Goal: Task Accomplishment & Management: Manage account settings

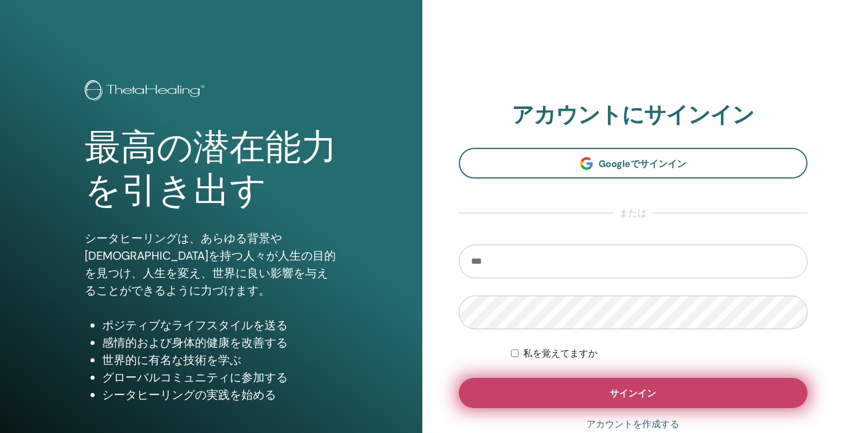
type input "**********"
click at [558, 387] on button "サインイン" at bounding box center [633, 393] width 349 height 30
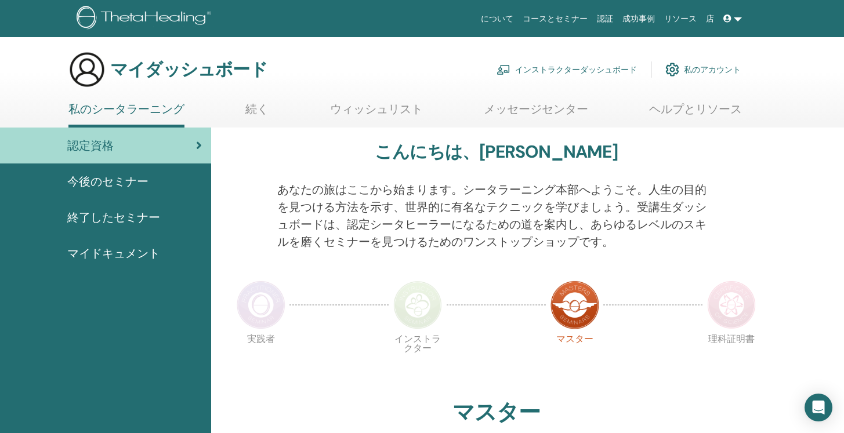
click at [589, 68] on font "インストラクターダッシュボード" at bounding box center [576, 70] width 122 height 10
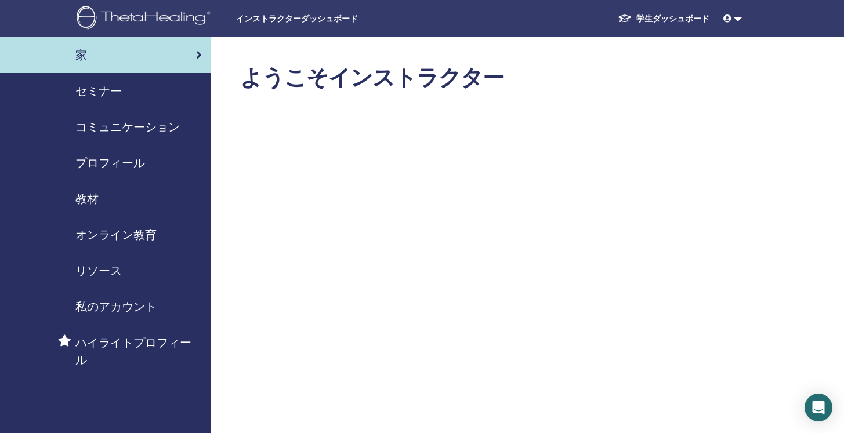
click at [135, 125] on font "コミュニケーション" at bounding box center [127, 126] width 104 height 15
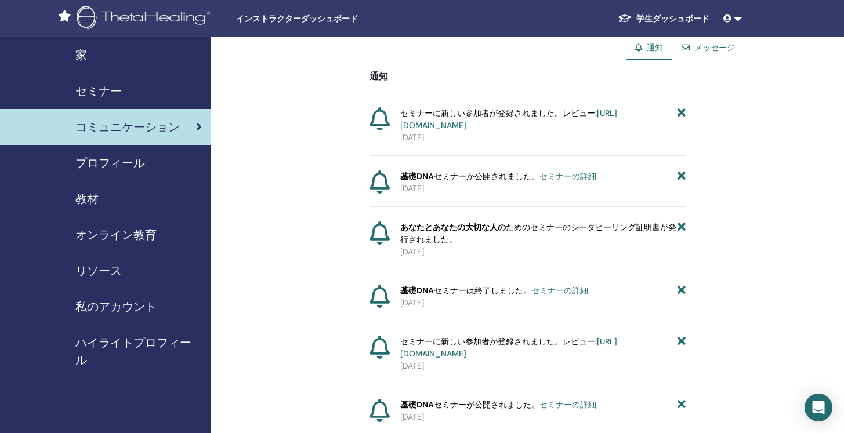
click at [111, 97] on font "セミナー" at bounding box center [98, 90] width 46 height 15
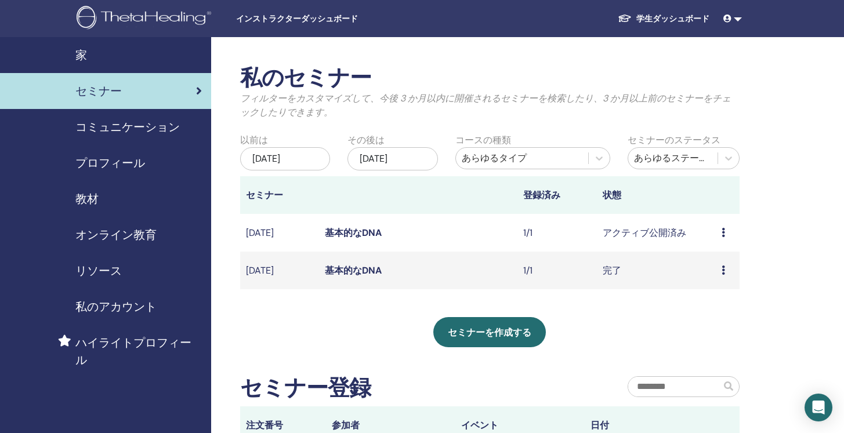
click at [635, 232] on font "アクティブ公開済み" at bounding box center [643, 233] width 83 height 12
click at [719, 235] on td "プレビュー 編集 参加者 キャンセル" at bounding box center [727, 233] width 24 height 38
click at [726, 235] on div "プレビュー 編集 参加者 キャンセル" at bounding box center [727, 233] width 12 height 14
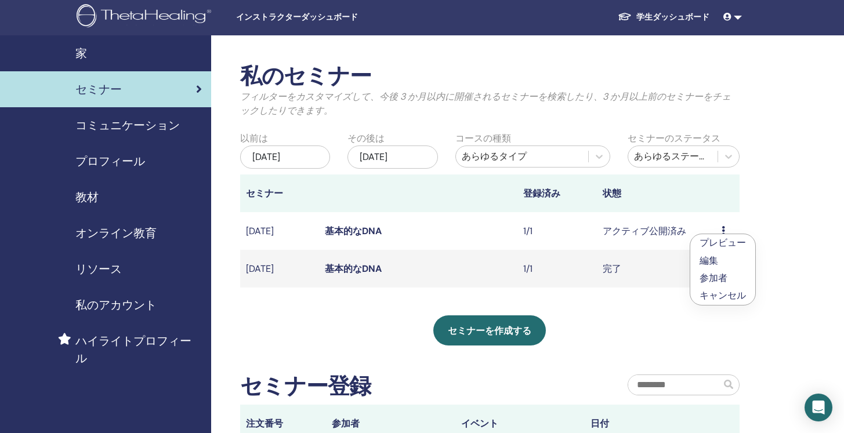
scroll to position [2, 0]
click at [690, 228] on td "アクティブ公開済み" at bounding box center [656, 231] width 119 height 38
click at [724, 233] on icon at bounding box center [722, 230] width 3 height 9
click at [653, 237] on font "アクティブ公開済み" at bounding box center [643, 230] width 83 height 12
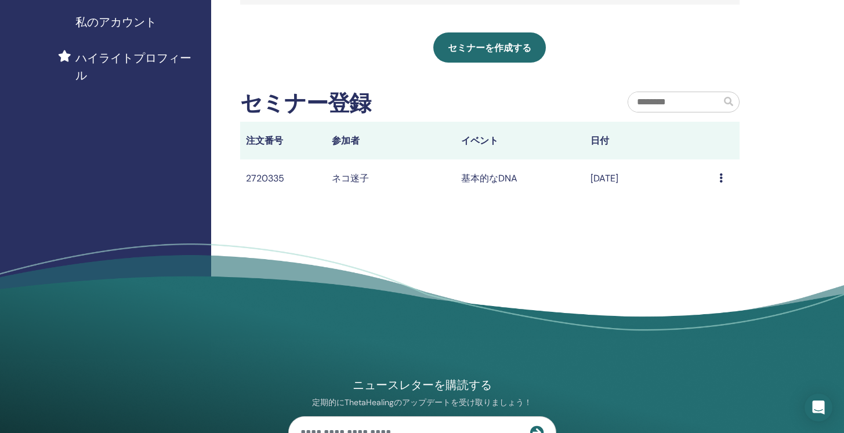
scroll to position [275, 0]
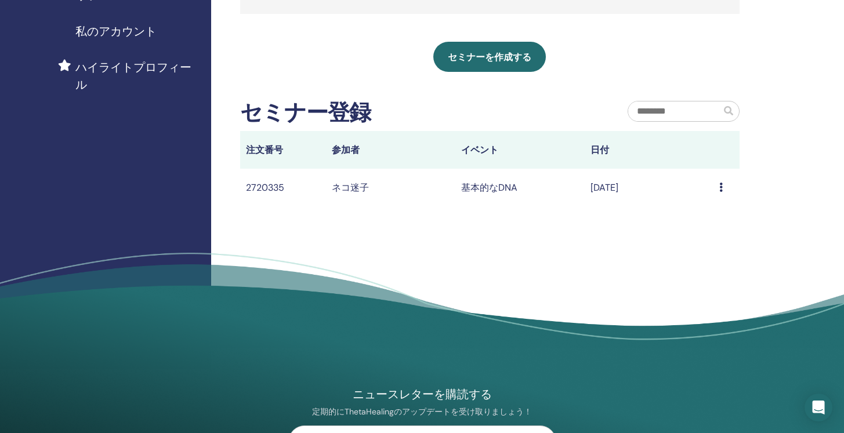
click at [720, 188] on icon at bounding box center [720, 187] width 3 height 9
click at [615, 198] on td "2025年8月17日" at bounding box center [648, 188] width 129 height 38
click at [604, 186] on font "2025年8月17日" at bounding box center [604, 187] width 28 height 12
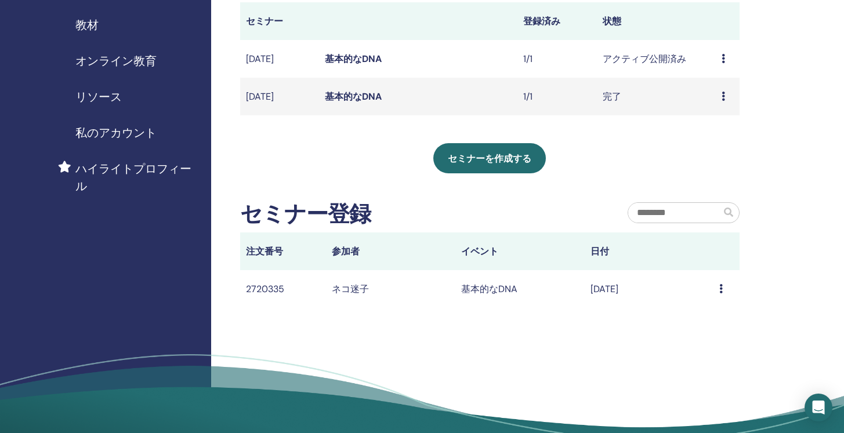
scroll to position [121, 0]
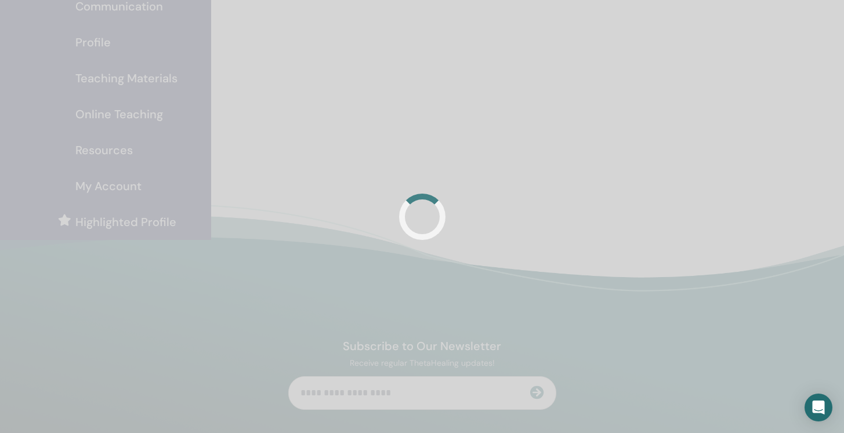
scroll to position [121, 0]
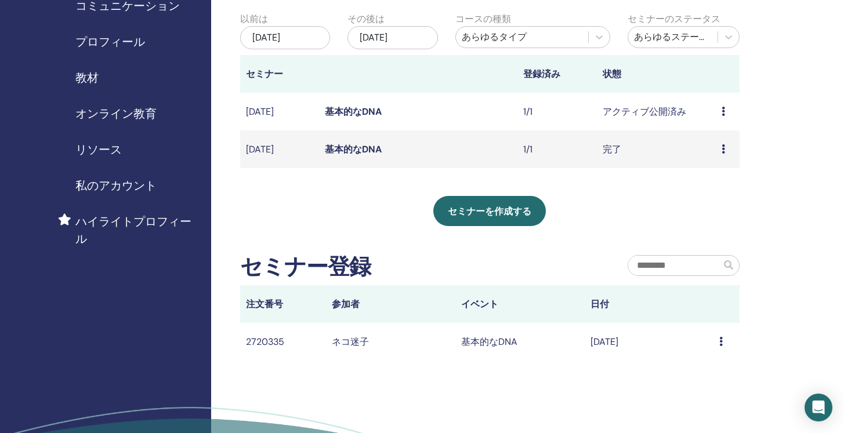
click at [722, 344] on div "メッセージ" at bounding box center [726, 342] width 14 height 14
click at [719, 353] on font "メッセージ" at bounding box center [703, 353] width 46 height 12
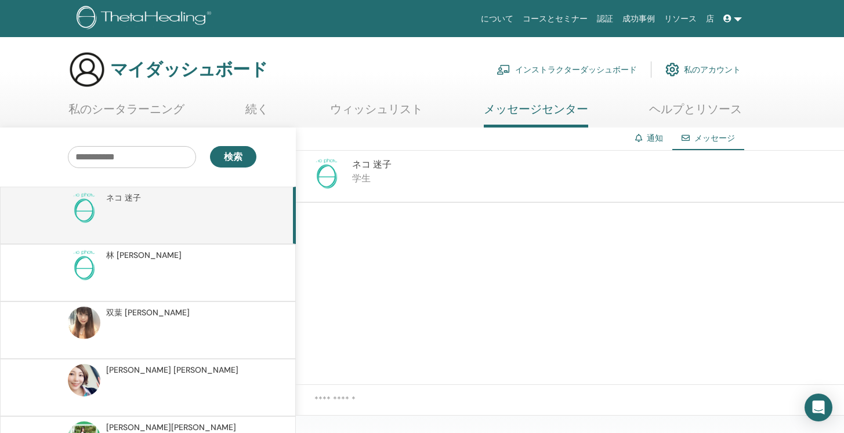
click at [395, 181] on div "ネコ 迷子 学生" at bounding box center [570, 177] width 548 height 52
click at [385, 165] on font "迷子" at bounding box center [382, 164] width 19 height 12
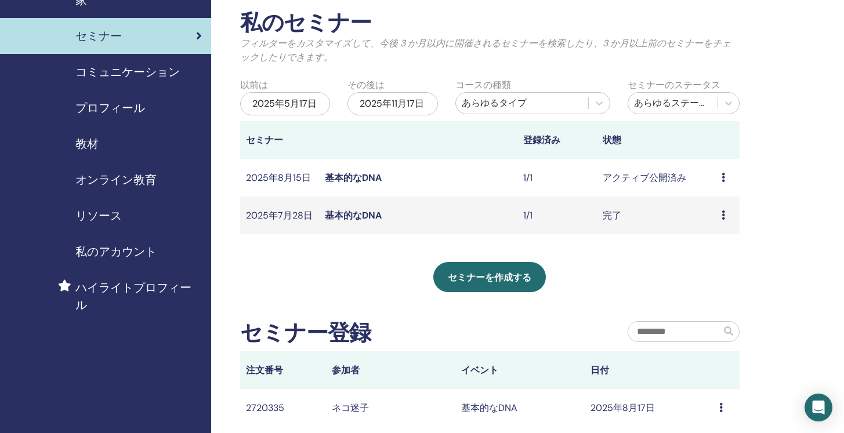
scroll to position [54, 0]
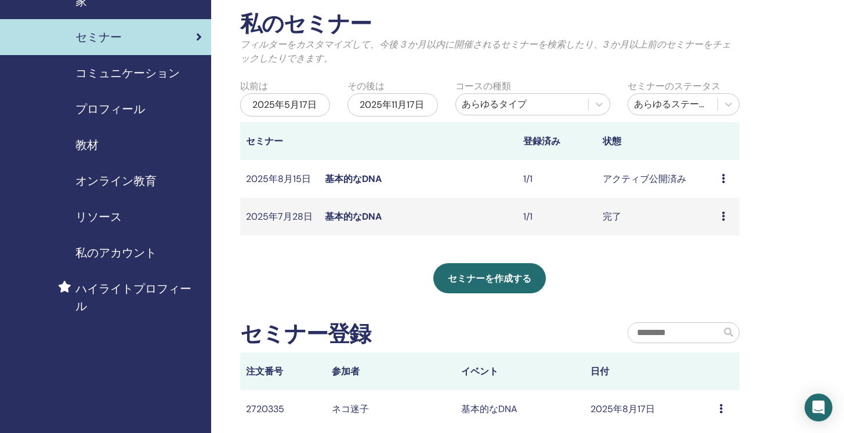
click at [721, 179] on icon at bounding box center [722, 178] width 3 height 9
click at [727, 220] on li "参加者" at bounding box center [717, 223] width 65 height 17
click at [723, 179] on icon at bounding box center [722, 178] width 3 height 9
click at [700, 224] on font "参加者" at bounding box center [710, 223] width 28 height 12
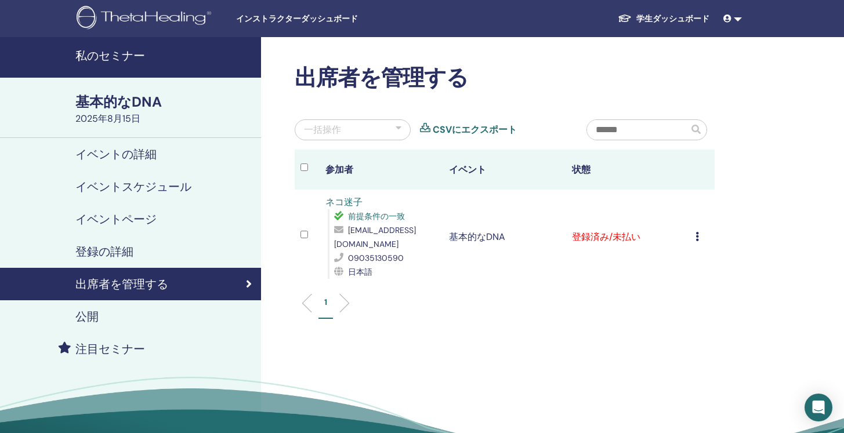
click at [696, 237] on icon at bounding box center [696, 236] width 3 height 9
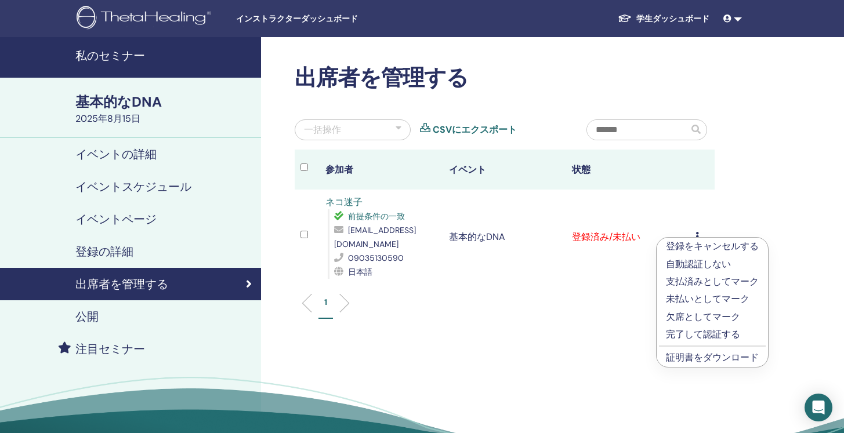
click at [682, 358] on font "証明書をダウンロード" at bounding box center [712, 357] width 93 height 12
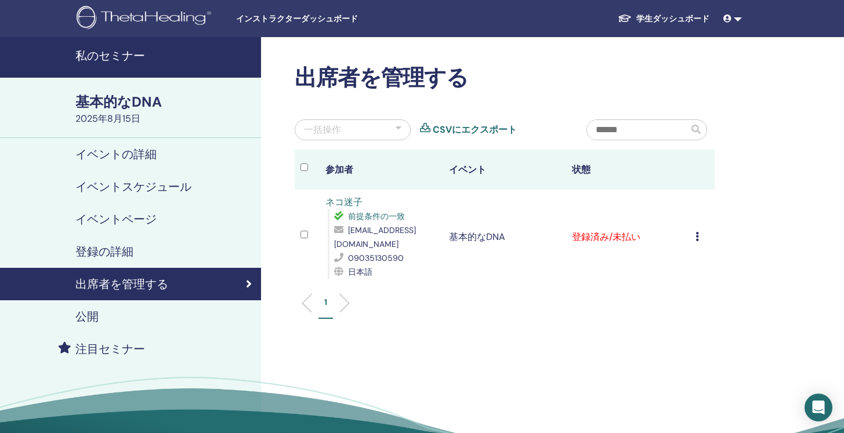
click at [102, 151] on font "イベントの詳細" at bounding box center [115, 154] width 81 height 15
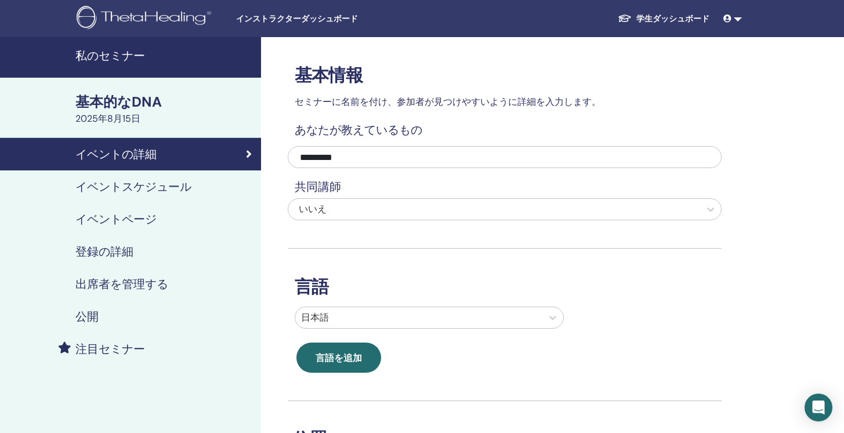
click at [138, 56] on font "私のセミナー" at bounding box center [110, 55] width 70 height 15
click at [116, 96] on font "基本的なDNA" at bounding box center [118, 102] width 86 height 18
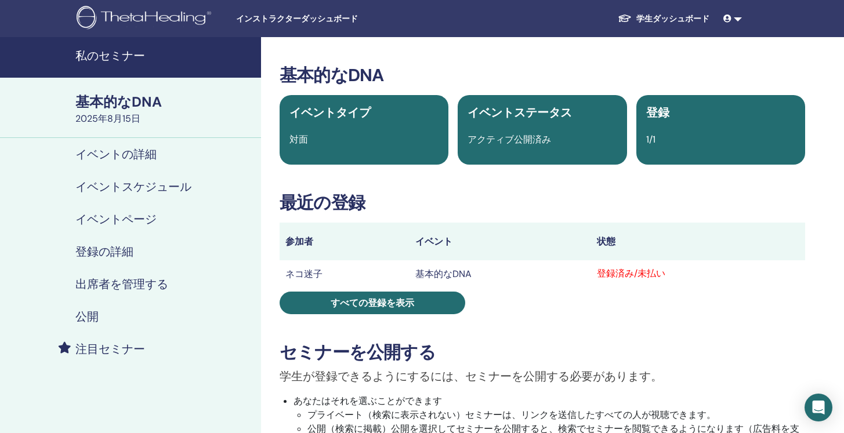
click at [663, 17] on font "学生ダッシュボード" at bounding box center [672, 18] width 73 height 10
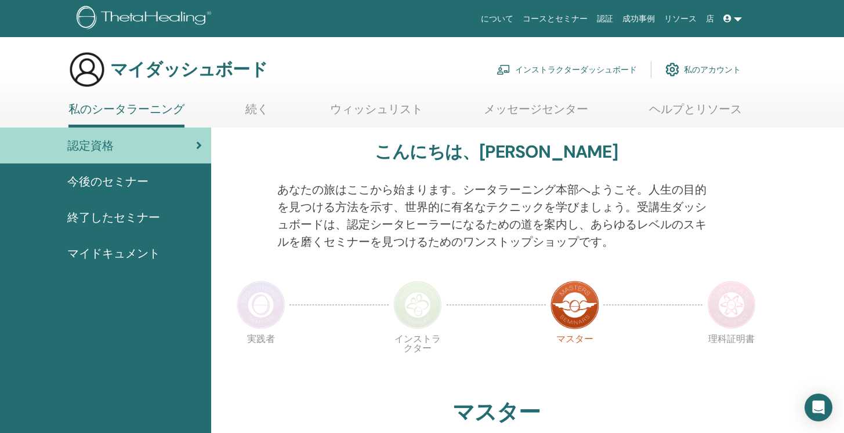
click at [109, 252] on font "マイドキュメント" at bounding box center [113, 253] width 93 height 15
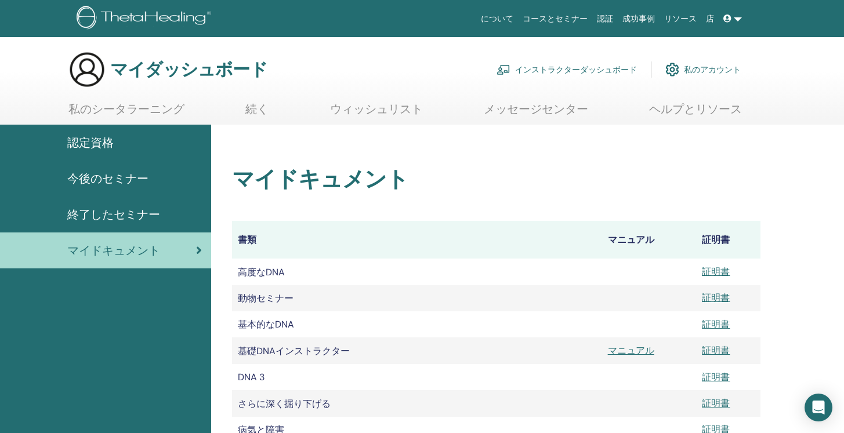
click at [684, 74] on font "私のアカウント" at bounding box center [712, 70] width 57 height 10
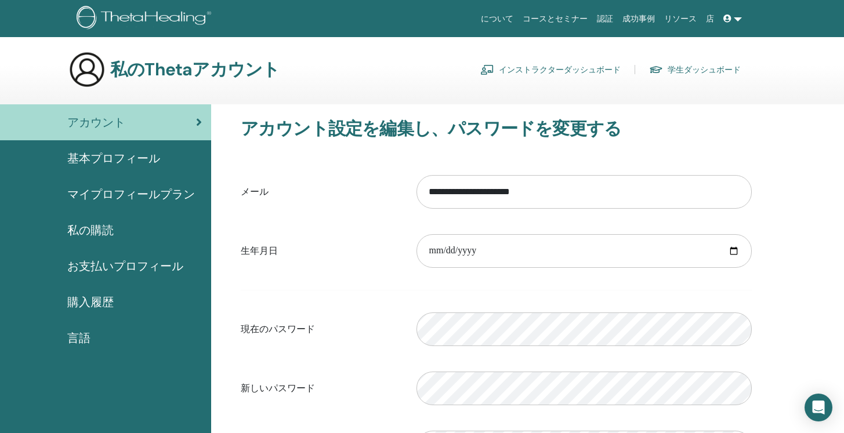
click at [730, 20] on icon at bounding box center [727, 18] width 8 height 8
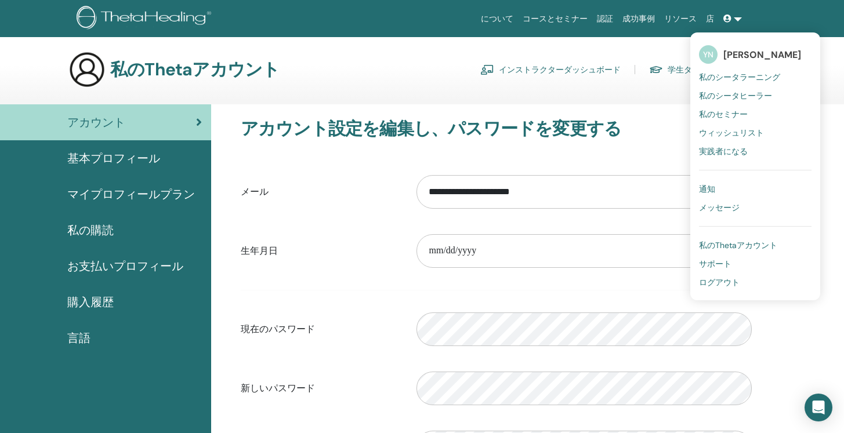
click at [658, 132] on h3 "アカウント設定を編集し、パスワードを変更する" at bounding box center [496, 128] width 511 height 21
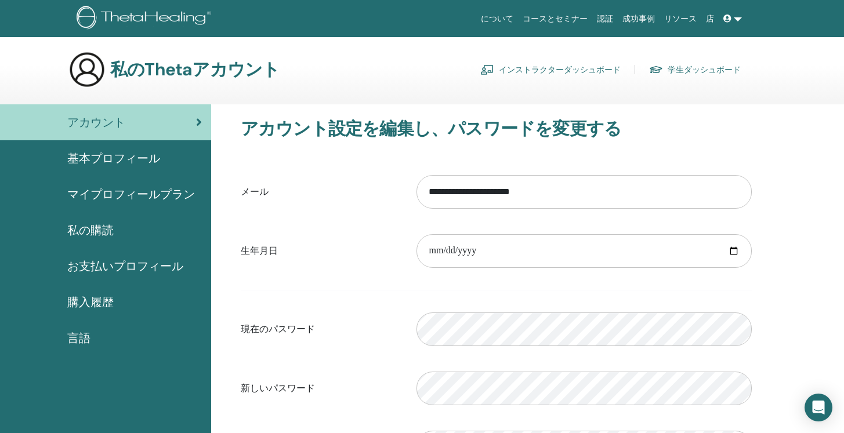
click at [727, 16] on icon at bounding box center [727, 18] width 8 height 8
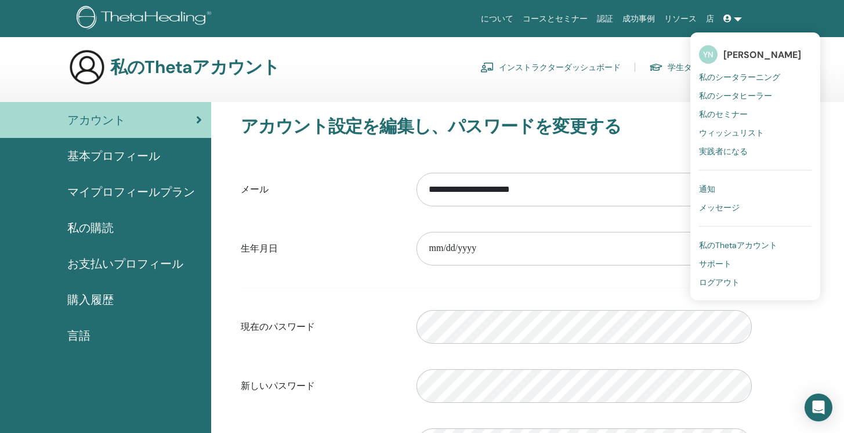
click at [131, 375] on div "アカウント 基本プロフィール マイプロフィールプラン 私の購読 お支払いプロフィール 購入履歴" at bounding box center [105, 376] width 211 height 549
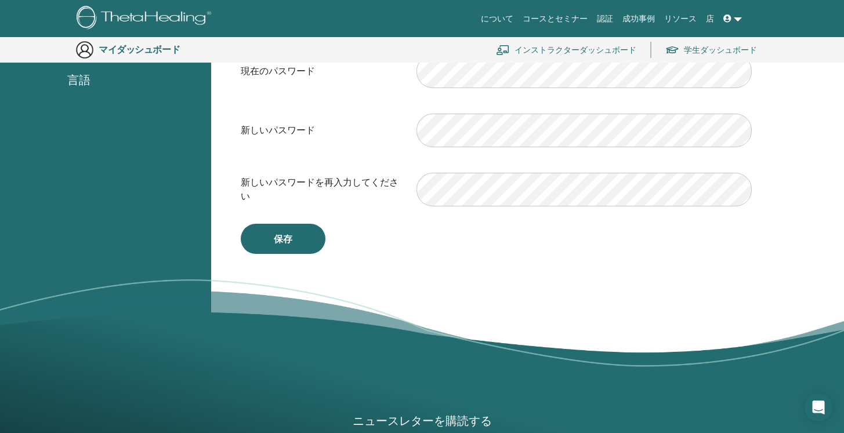
scroll to position [533, 0]
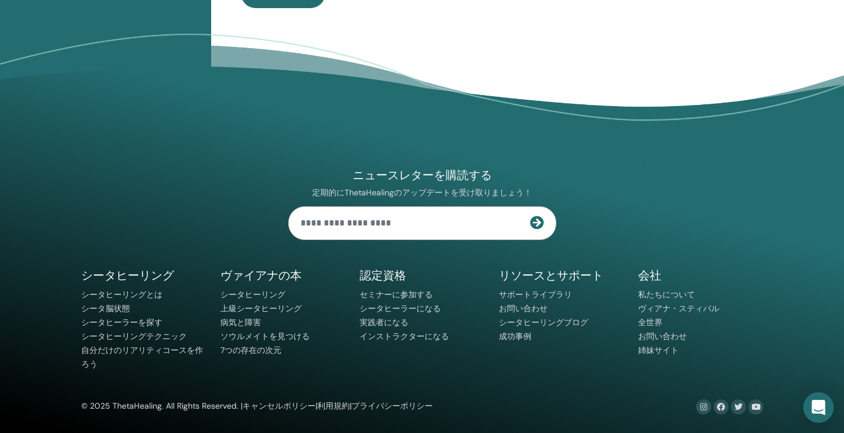
click at [815, 409] on icon "インターコムメッセンジャーを開く" at bounding box center [817, 407] width 13 height 15
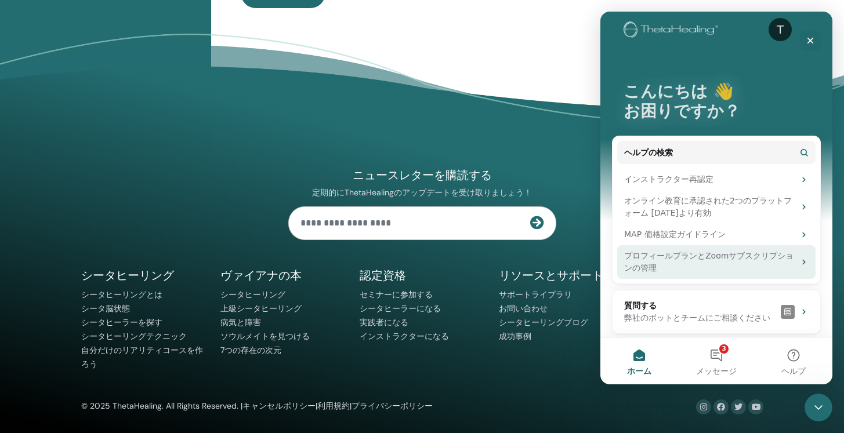
scroll to position [27, 0]
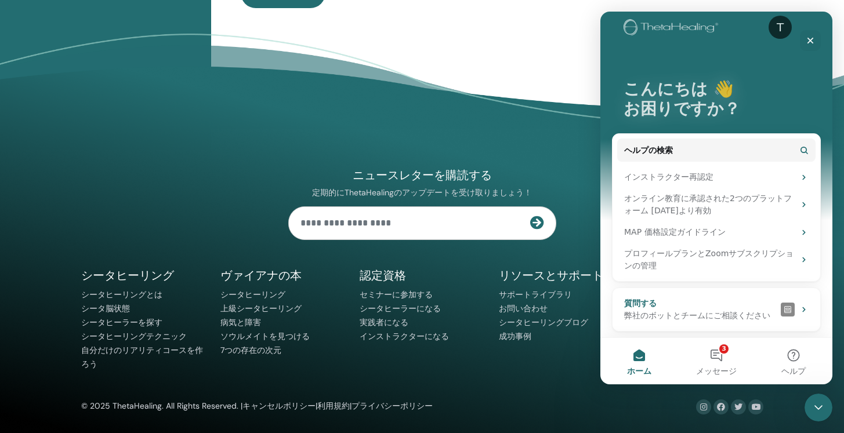
click at [716, 310] on div "弊社のボットとチームにご相談ください" at bounding box center [700, 316] width 152 height 12
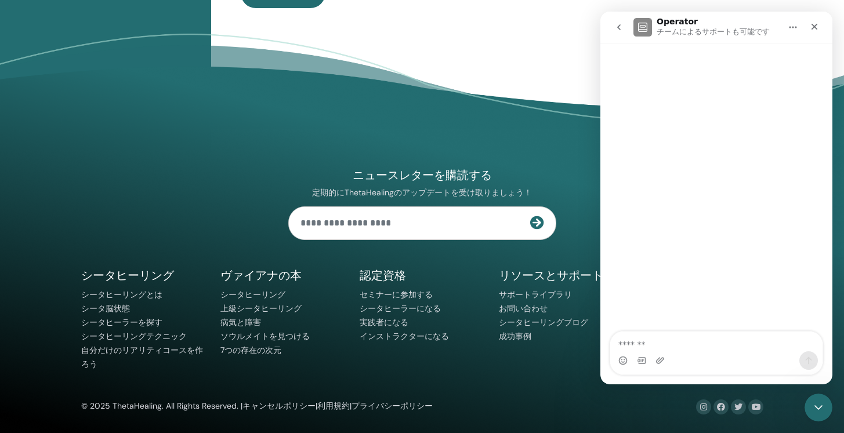
scroll to position [0, 0]
click at [688, 336] on textarea "質問する..." at bounding box center [716, 342] width 212 height 20
type textarea "*"
type textarea "**********"
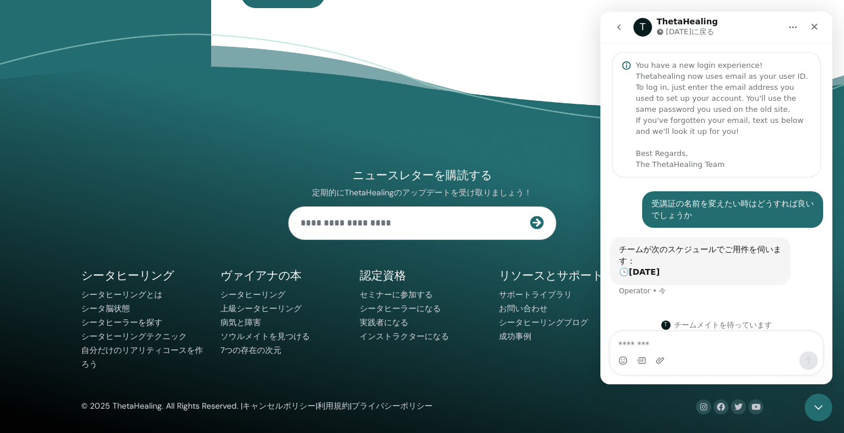
scroll to position [10, 0]
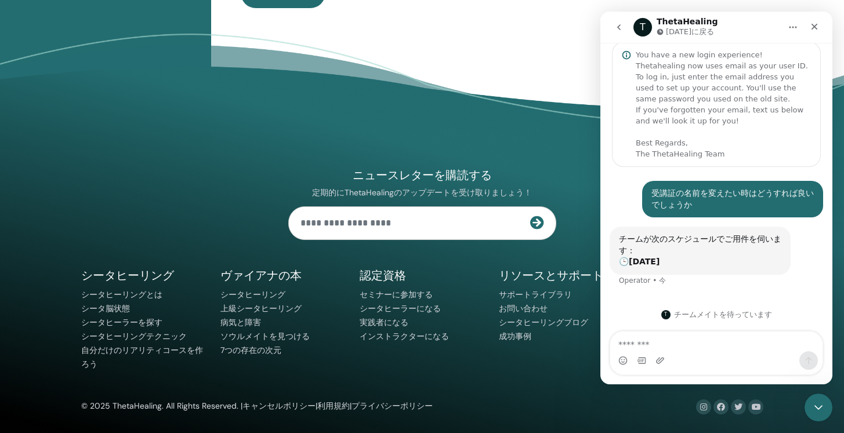
click at [623, 21] on button "go back" at bounding box center [619, 27] width 22 height 22
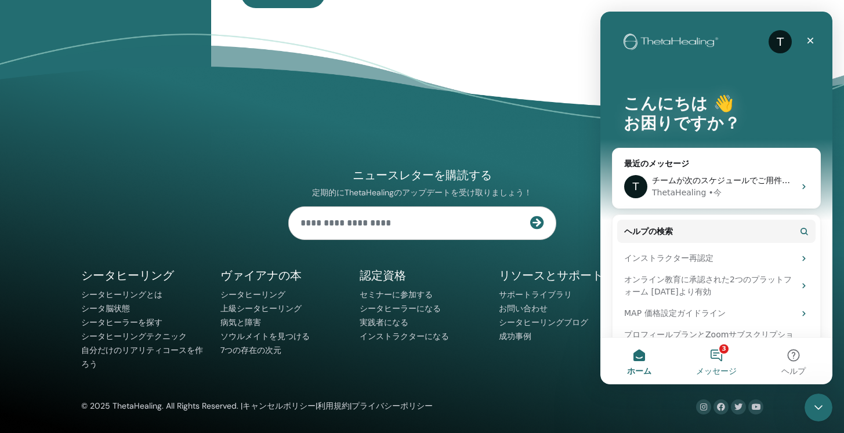
click at [727, 355] on button "3 メッセージ" at bounding box center [715, 361] width 77 height 46
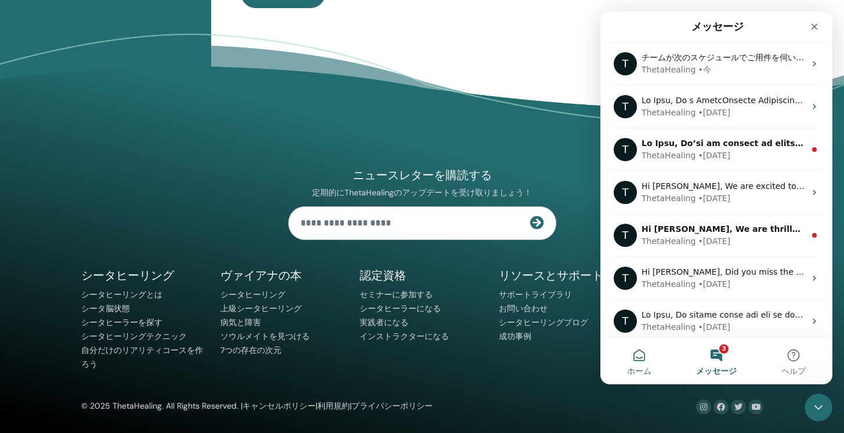
click at [637, 367] on button "ホーム" at bounding box center [638, 361] width 77 height 46
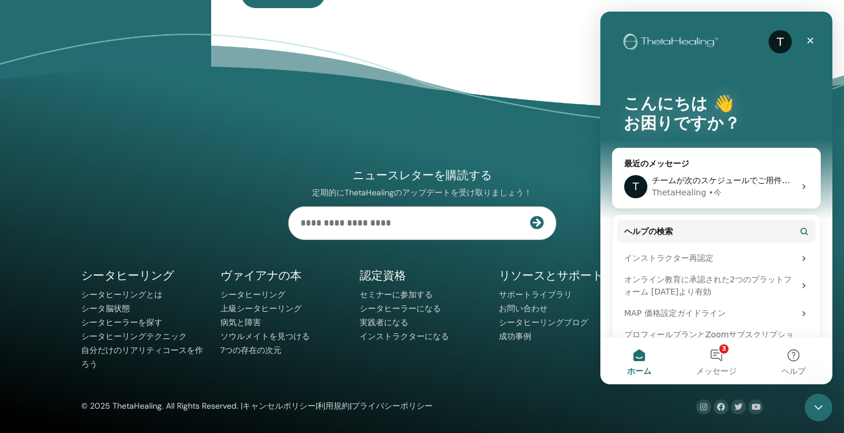
click at [489, 141] on div "ニュースレターを購読する 定期的にThetaHealingのアップデートを受け取りましょう！ シータヒーリング シータヒーリングとは" at bounding box center [422, 249] width 696 height 330
click at [808, 42] on icon "クローズ" at bounding box center [810, 41] width 6 height 6
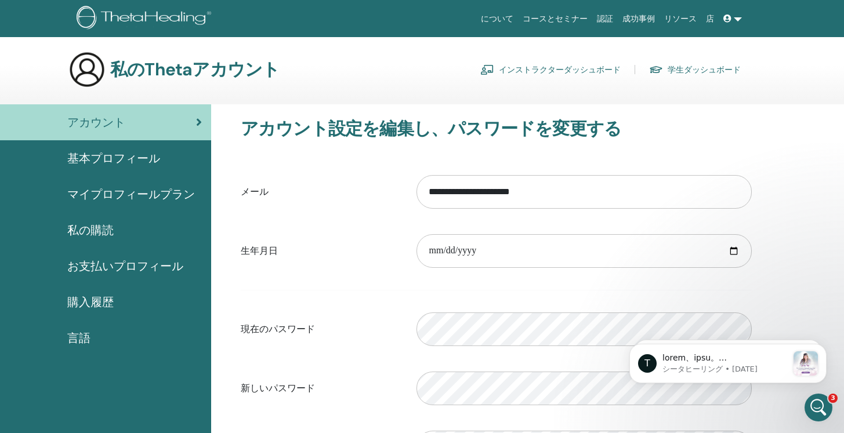
click at [161, 165] on div "基本プロフィール" at bounding box center [105, 158] width 193 height 17
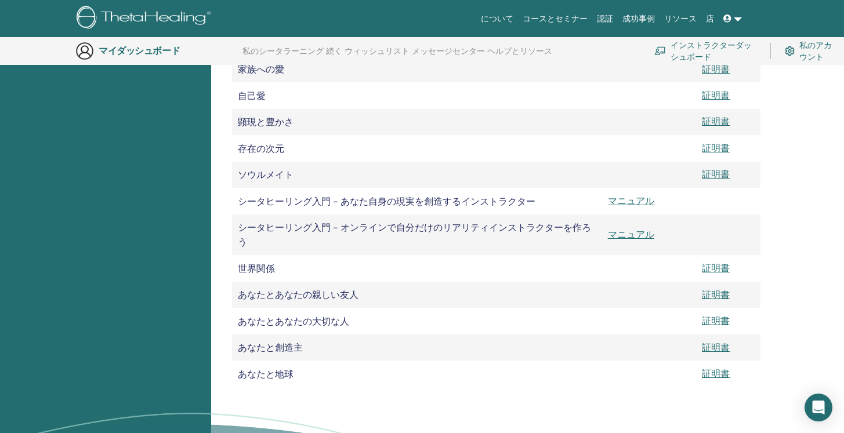
scroll to position [521, 0]
click at [703, 274] on font "証明書" at bounding box center [716, 267] width 28 height 12
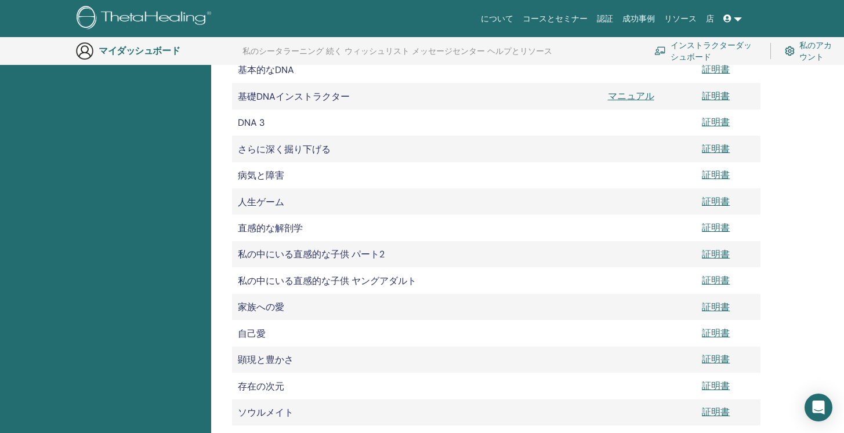
scroll to position [0, 0]
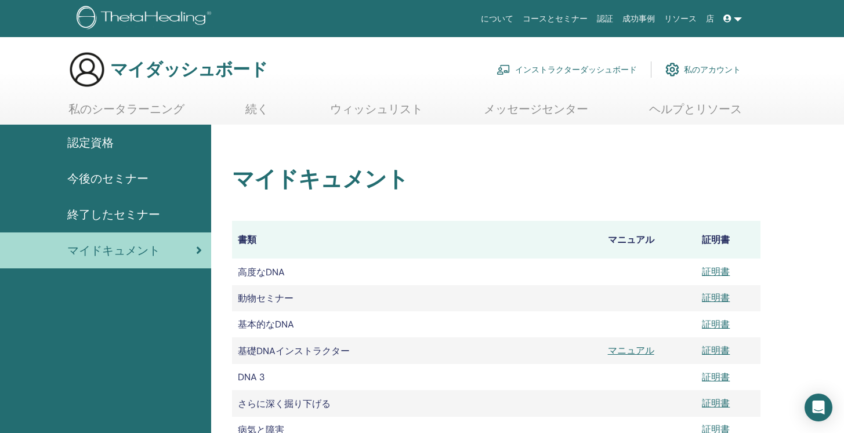
click at [572, 71] on font "インストラクターダッシュボード" at bounding box center [576, 70] width 122 height 10
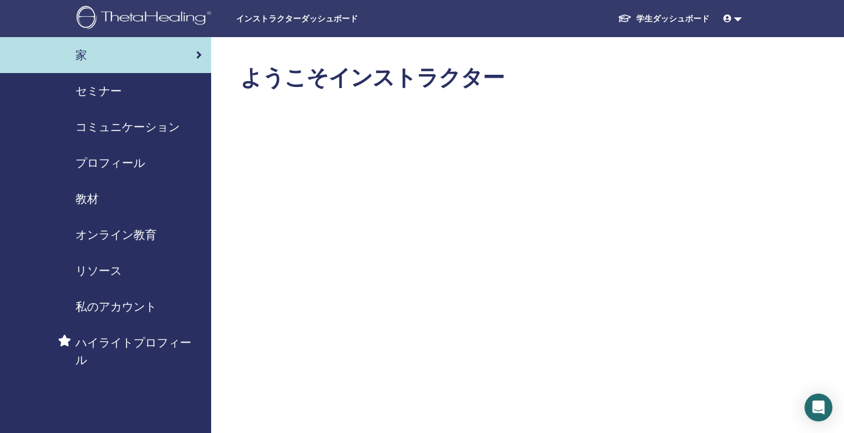
click at [99, 99] on span "セミナー" at bounding box center [98, 90] width 46 height 17
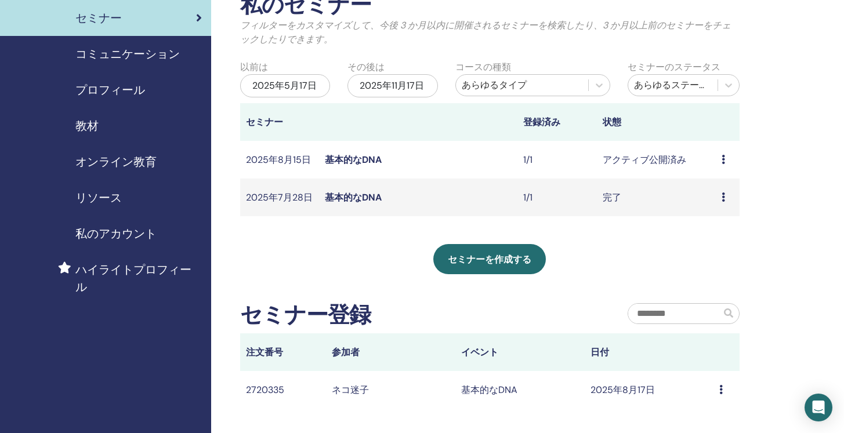
scroll to position [194, 0]
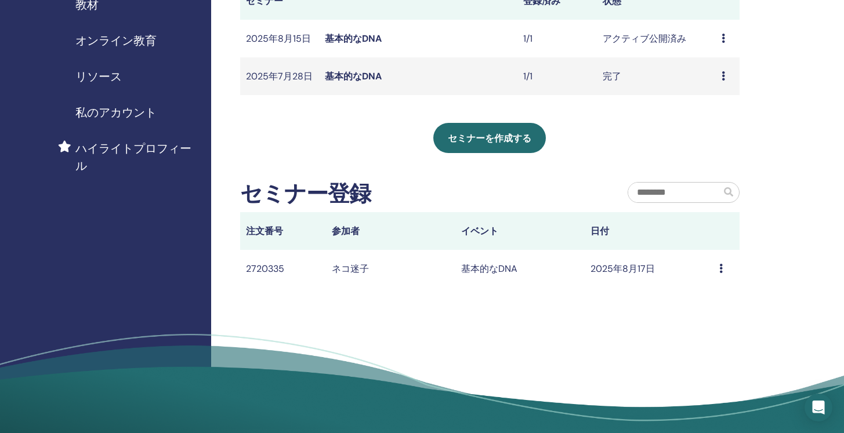
click at [363, 267] on font "ネコ迷子" at bounding box center [350, 269] width 37 height 12
click at [720, 270] on icon at bounding box center [720, 268] width 3 height 9
click at [563, 268] on td "基本的なDNA" at bounding box center [519, 269] width 129 height 38
click at [401, 270] on td "ネコ迷子" at bounding box center [390, 269] width 129 height 38
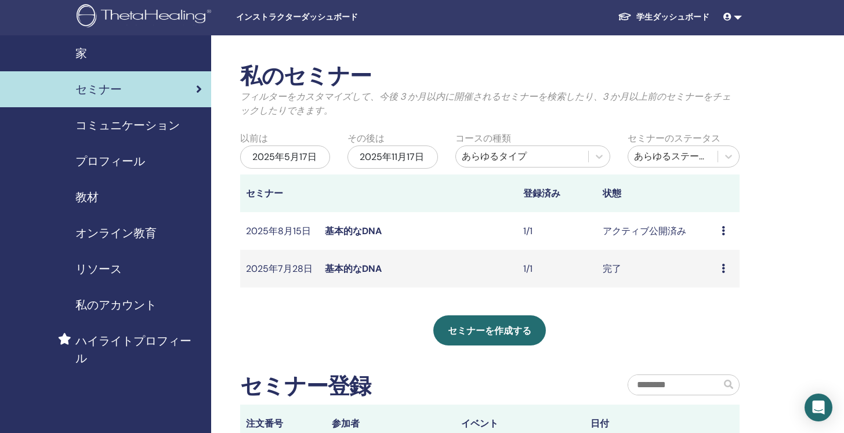
scroll to position [0, 0]
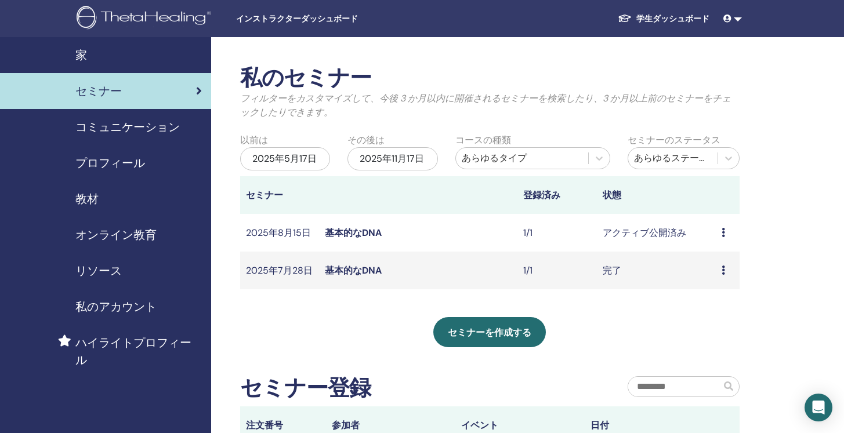
click at [670, 235] on font "アクティブ公開済み" at bounding box center [643, 233] width 83 height 12
click at [723, 233] on icon at bounding box center [722, 232] width 3 height 9
click at [719, 257] on li "編集" at bounding box center [719, 259] width 65 height 17
click at [721, 233] on icon at bounding box center [722, 232] width 3 height 9
click at [709, 277] on font "参加者" at bounding box center [709, 277] width 28 height 12
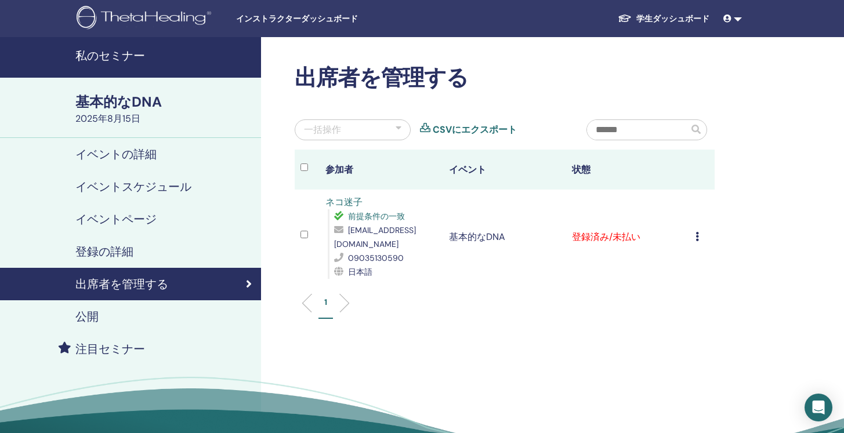
click at [731, 18] on span at bounding box center [728, 18] width 10 height 9
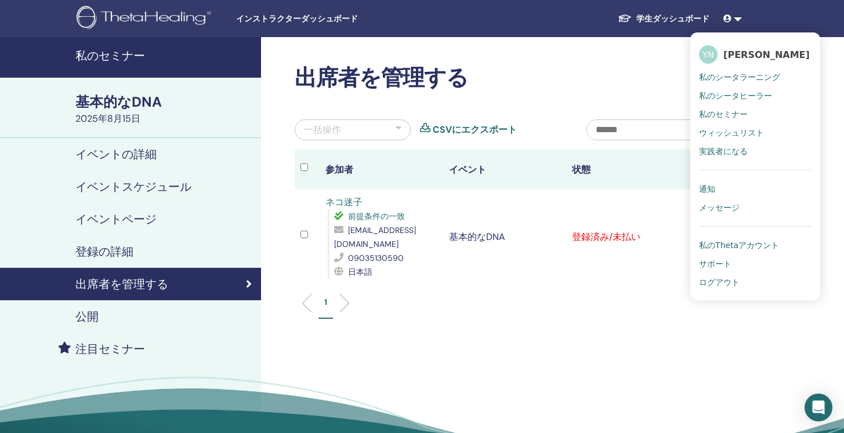
click at [633, 343] on div "出席者を管理する 一括操作 CSVにエクスポート 参加者 イベント 状態 ネコ迷子 前提条件の一致 [EMAIL_ADDRESS][DOMAIN_NAME] …" at bounding box center [542, 265] width 562 height 456
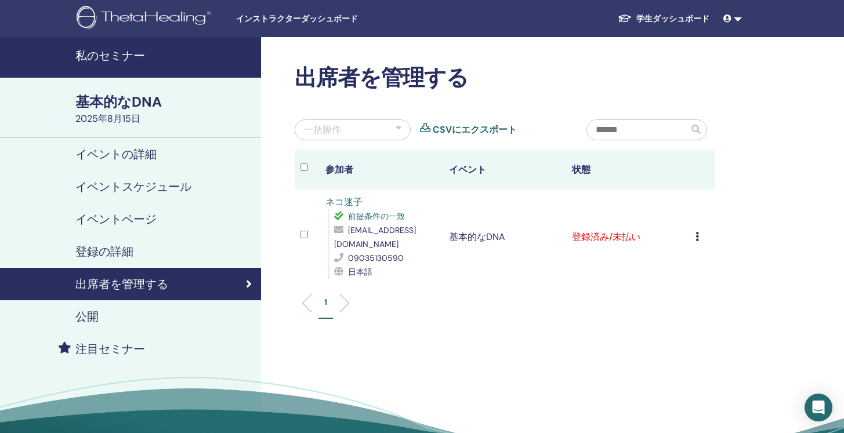
click at [357, 204] on font "ネコ迷子" at bounding box center [343, 202] width 37 height 12
click at [696, 238] on icon at bounding box center [696, 236] width 3 height 9
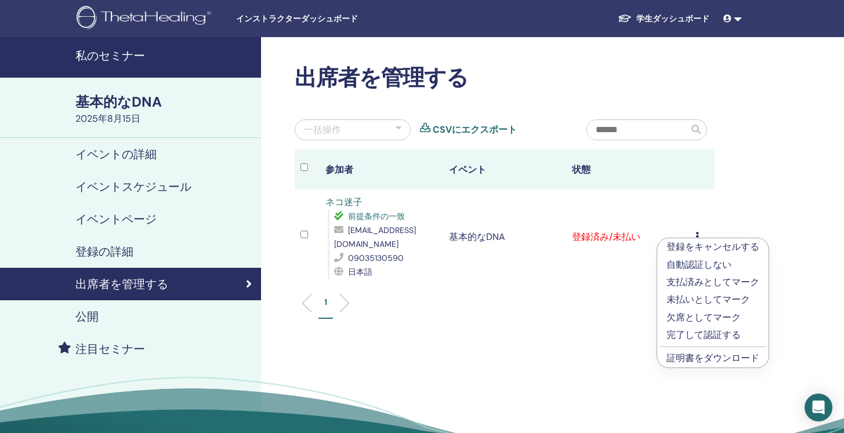
click at [417, 343] on div "出席者を管理する 一括操作 CSVにエクスポート 参加者 イベント 状態 ネコ迷子 前提条件の一致 [EMAIL_ADDRESS][DOMAIN_NAME] …" at bounding box center [542, 265] width 562 height 456
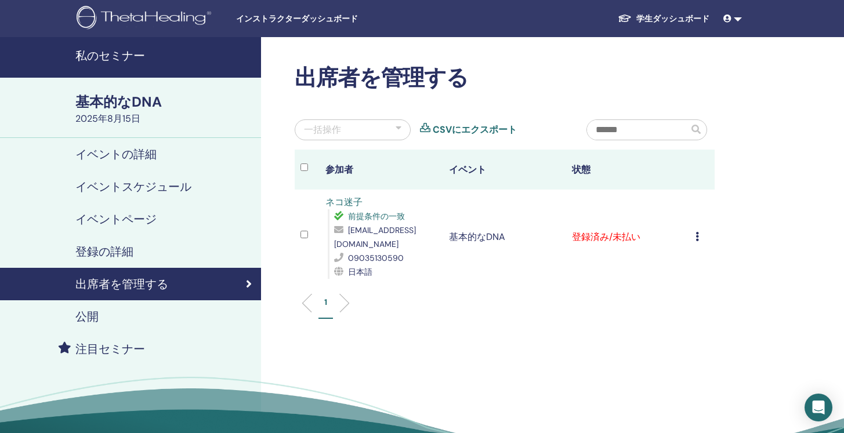
click at [145, 254] on div "登録の詳細" at bounding box center [130, 252] width 242 height 14
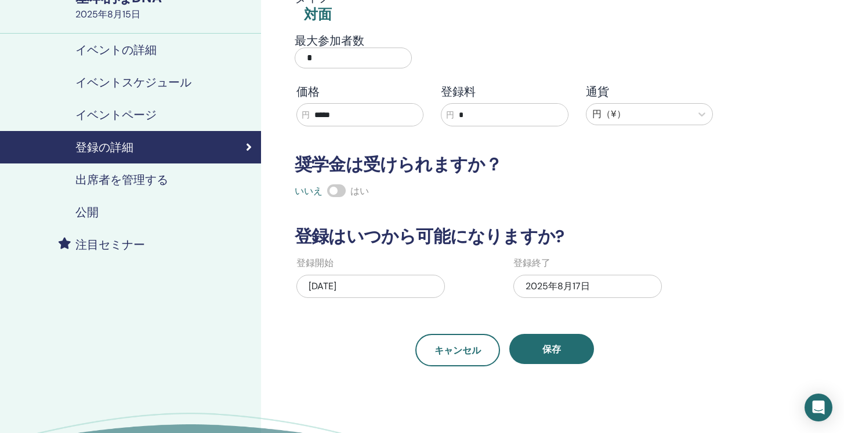
scroll to position [25, 0]
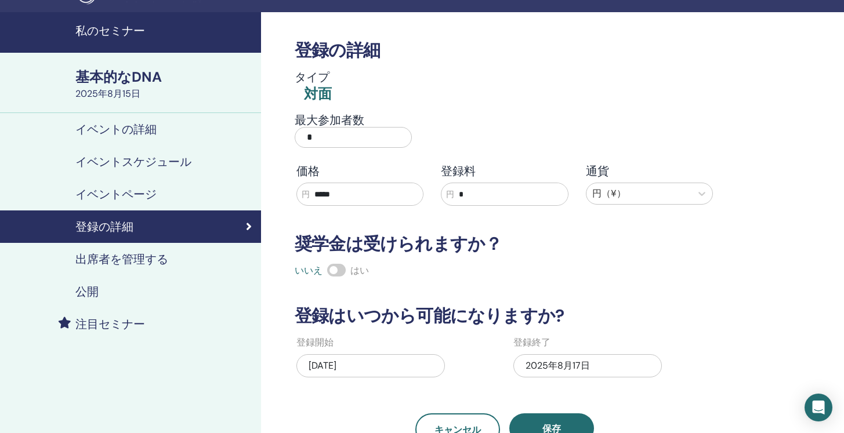
click at [129, 263] on font "出席者を管理する" at bounding box center [121, 259] width 93 height 15
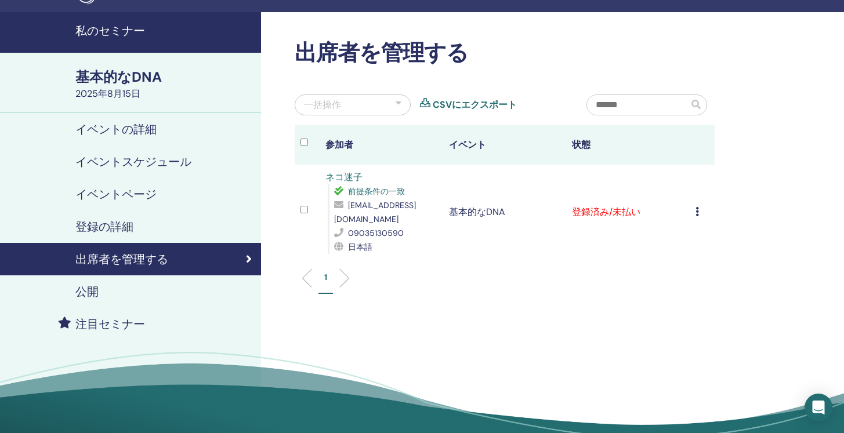
click at [119, 129] on font "イベントの詳細" at bounding box center [115, 129] width 81 height 15
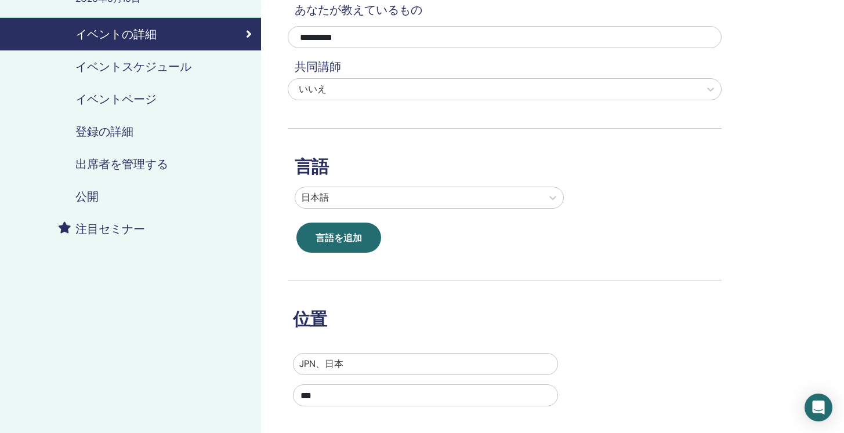
scroll to position [116, 0]
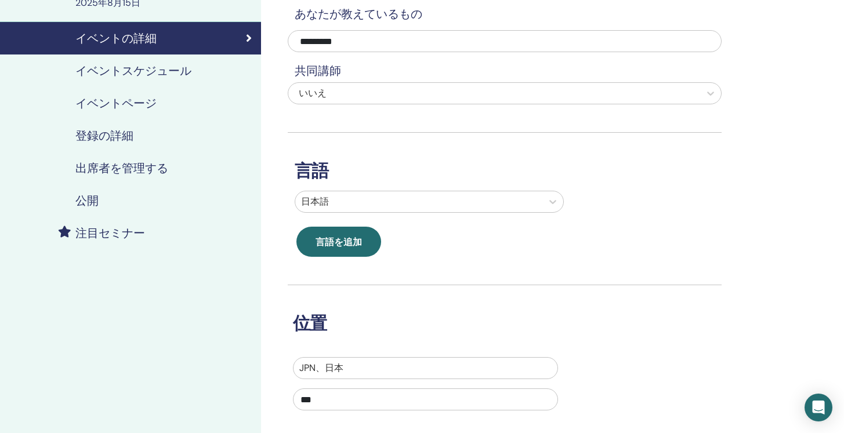
click at [130, 201] on div "公開" at bounding box center [130, 201] width 242 height 14
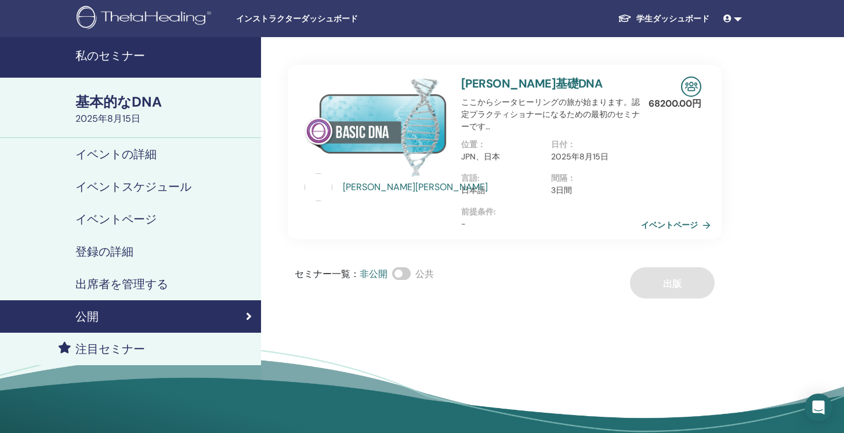
click at [147, 279] on font "出席者を管理する" at bounding box center [121, 284] width 93 height 15
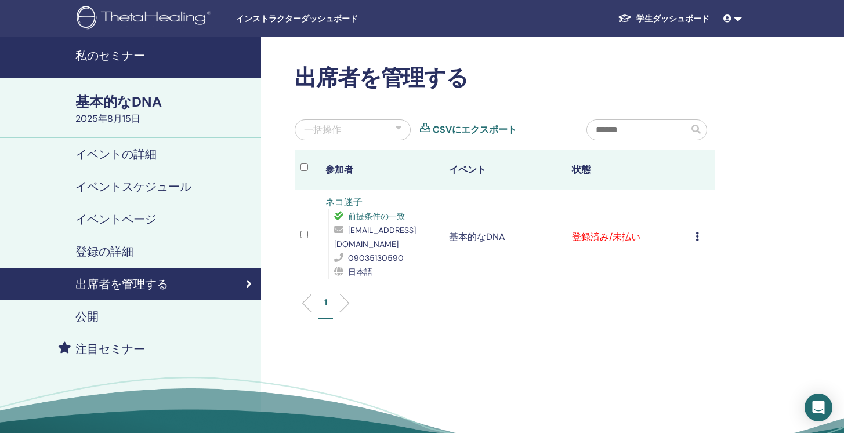
click at [359, 203] on font "ネコ迷子" at bounding box center [343, 202] width 37 height 12
click at [133, 246] on div "登録の詳細" at bounding box center [130, 252] width 242 height 14
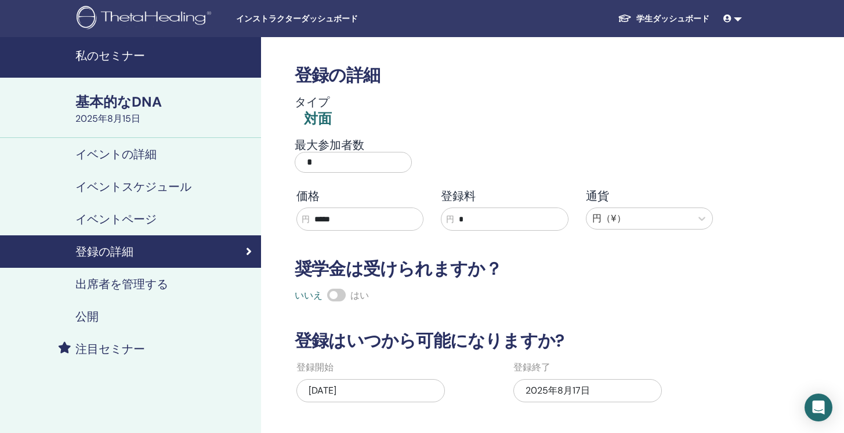
click at [150, 210] on link "イベントページ" at bounding box center [130, 219] width 261 height 32
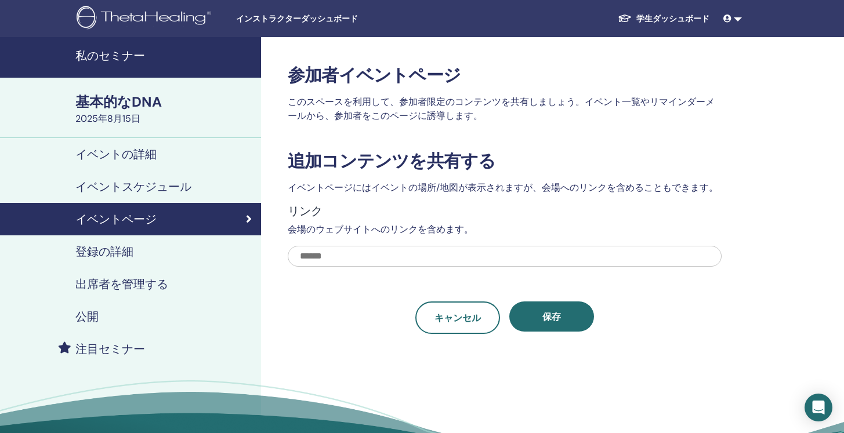
click at [159, 191] on font "イベントスケジュール" at bounding box center [133, 186] width 116 height 15
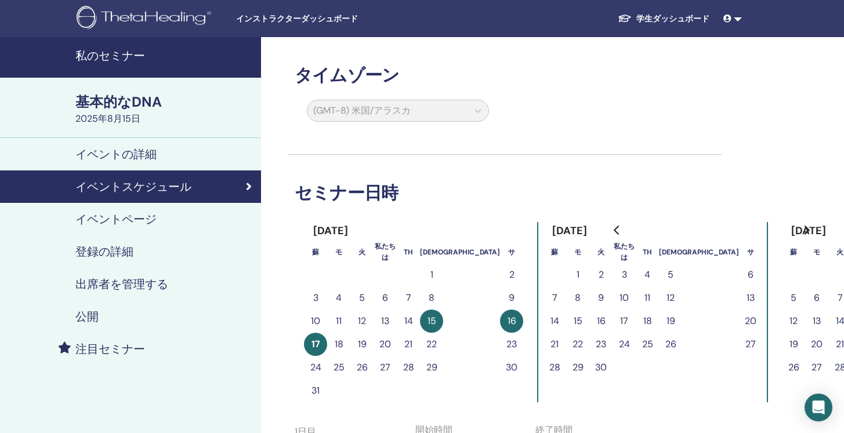
click at [170, 157] on div "イベントの詳細" at bounding box center [130, 154] width 242 height 14
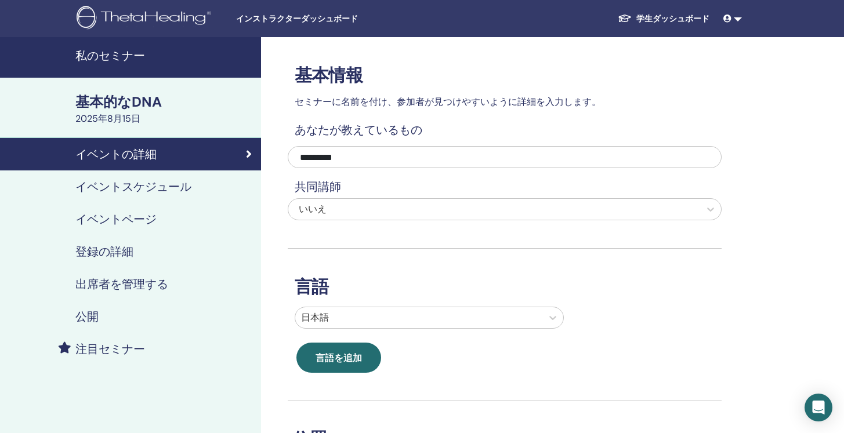
click at [138, 55] on font "私のセミナー" at bounding box center [110, 55] width 70 height 15
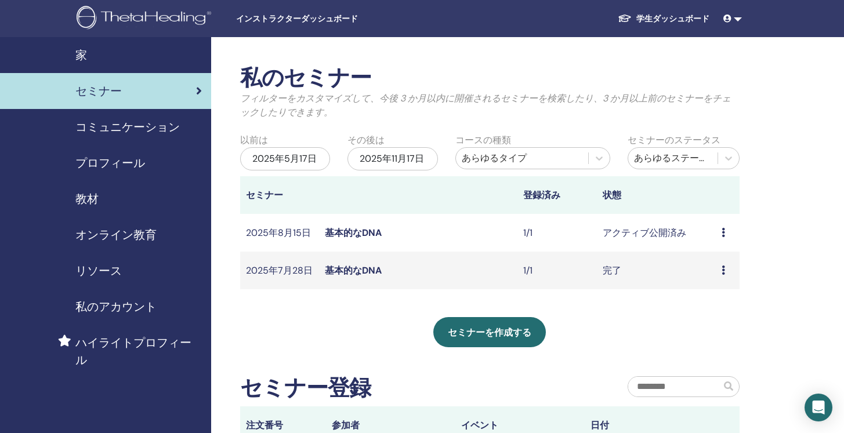
click at [739, 20] on link at bounding box center [732, 18] width 28 height 21
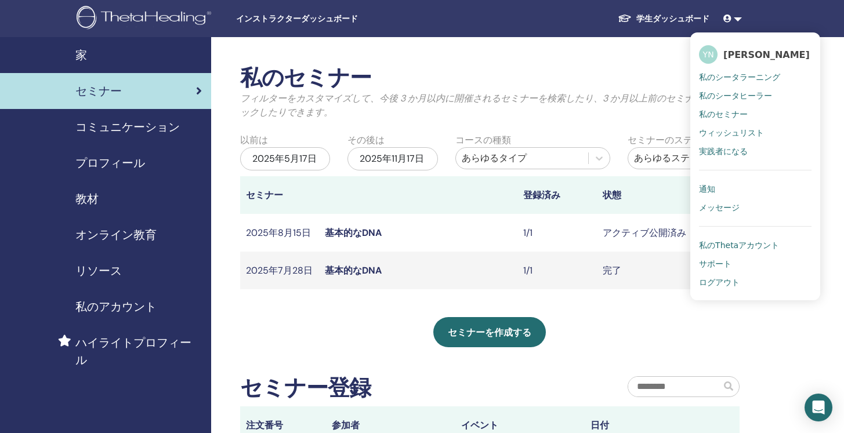
click at [594, 86] on h2 "私のセミナー" at bounding box center [489, 78] width 499 height 27
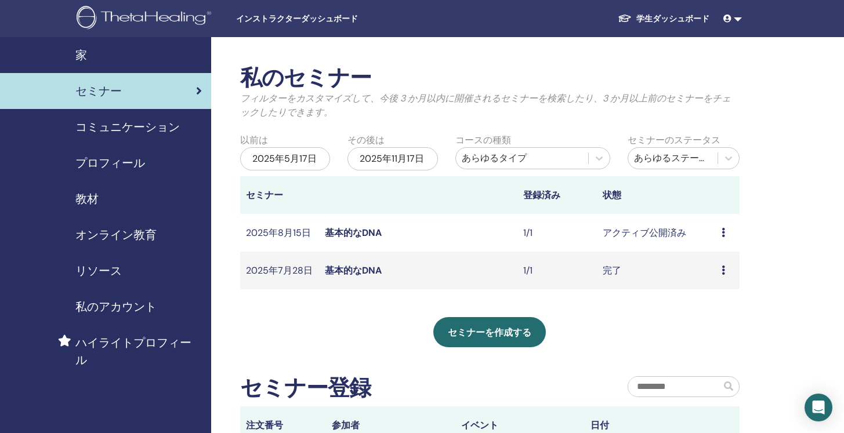
click at [649, 20] on font "学生ダッシュボード" at bounding box center [672, 18] width 73 height 10
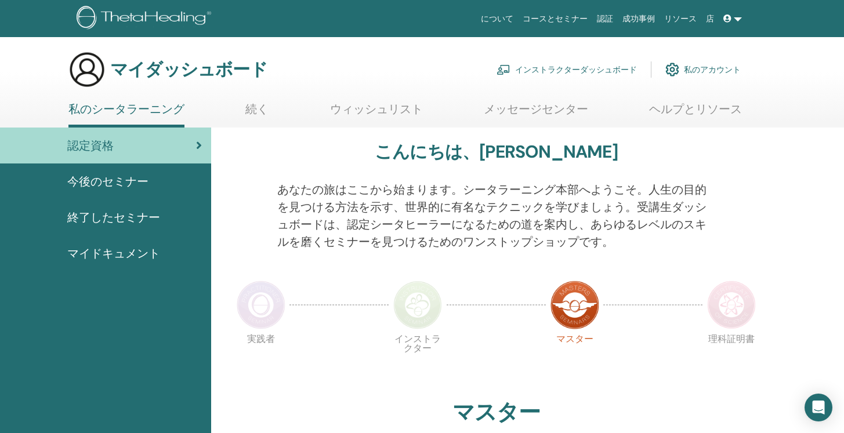
click at [257, 121] on link "続く" at bounding box center [256, 113] width 23 height 23
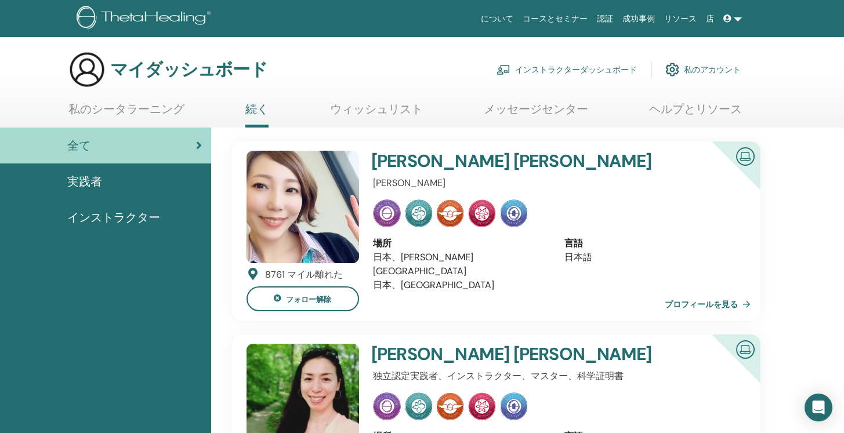
click at [500, 111] on font "メッセージセンター" at bounding box center [536, 108] width 104 height 15
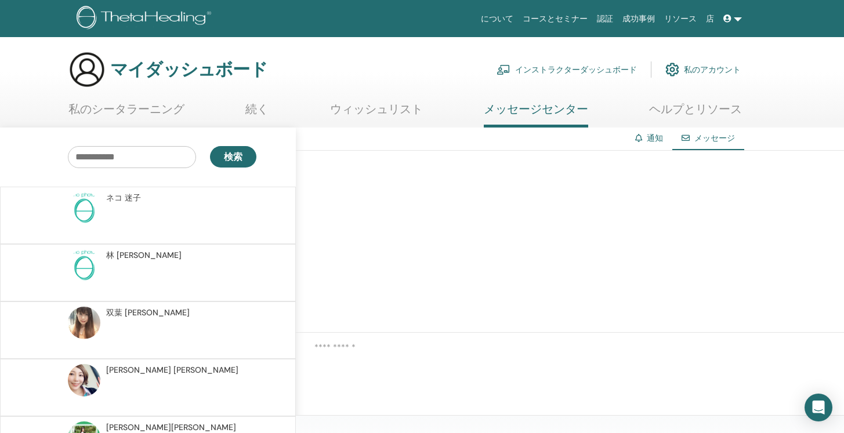
click at [162, 206] on p at bounding box center [190, 221] width 168 height 35
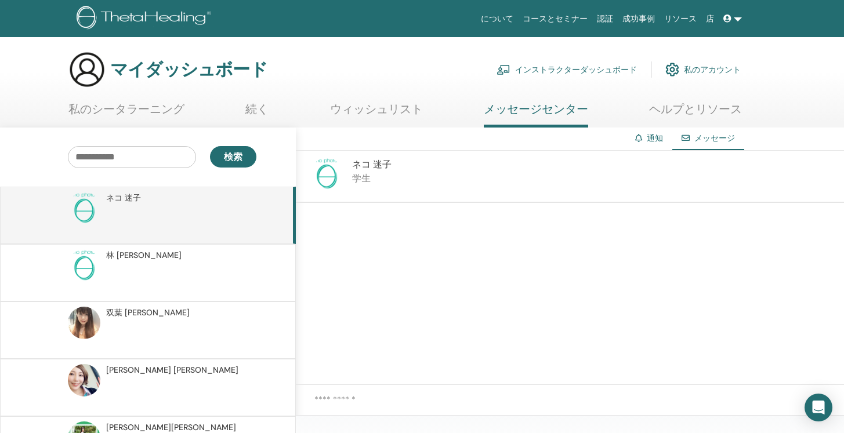
click at [674, 111] on font "ヘルプとリソース" at bounding box center [695, 108] width 93 height 15
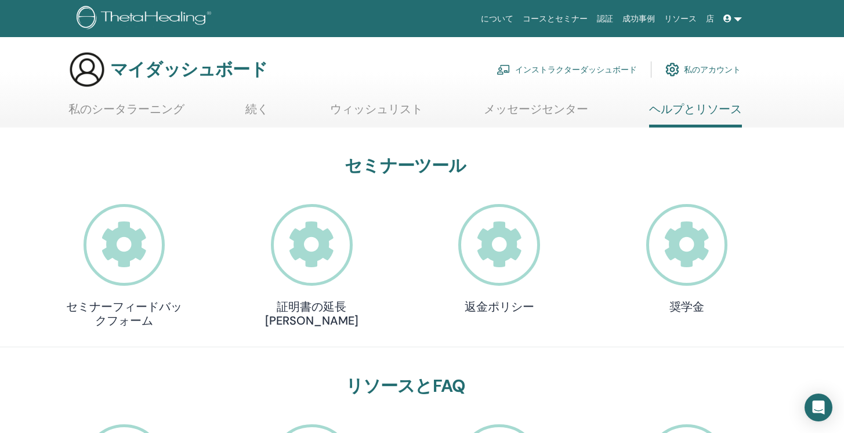
click at [246, 111] on font "続く" at bounding box center [256, 108] width 23 height 15
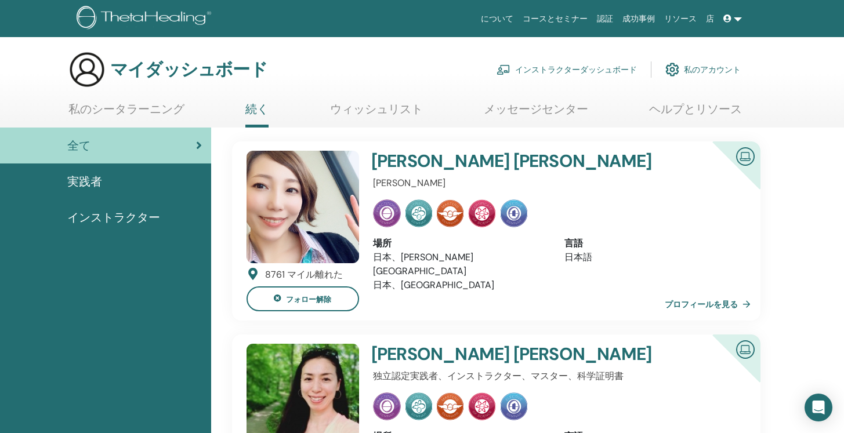
click at [666, 113] on font "ヘルプとリソース" at bounding box center [695, 108] width 93 height 15
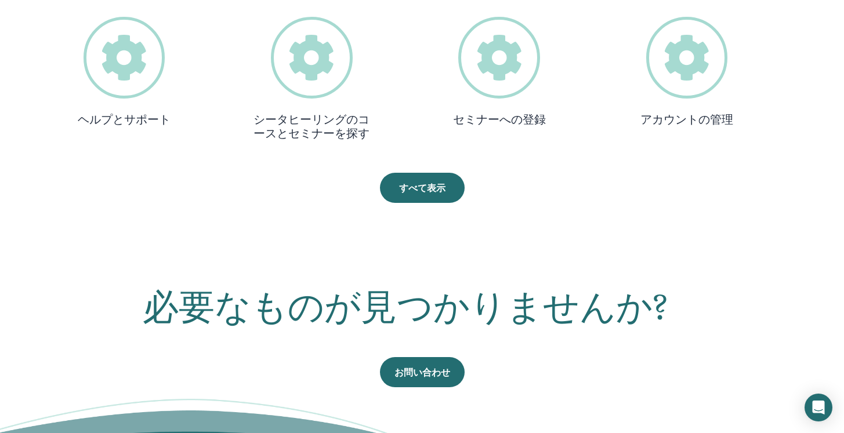
scroll to position [274, 0]
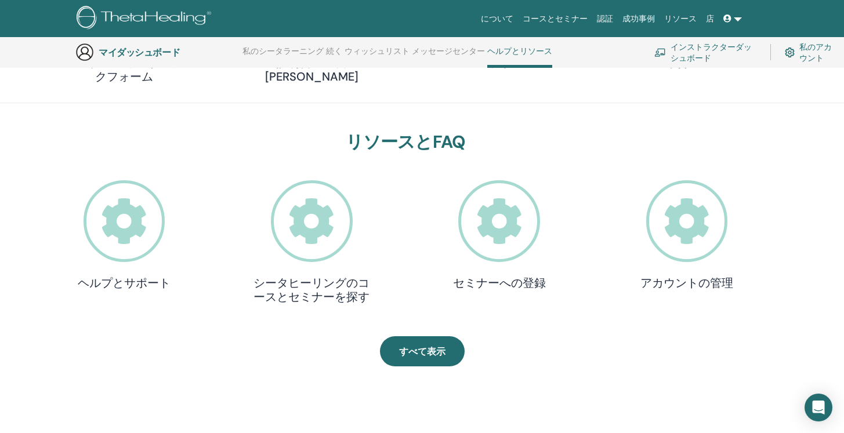
click at [660, 223] on icon at bounding box center [687, 221] width 82 height 82
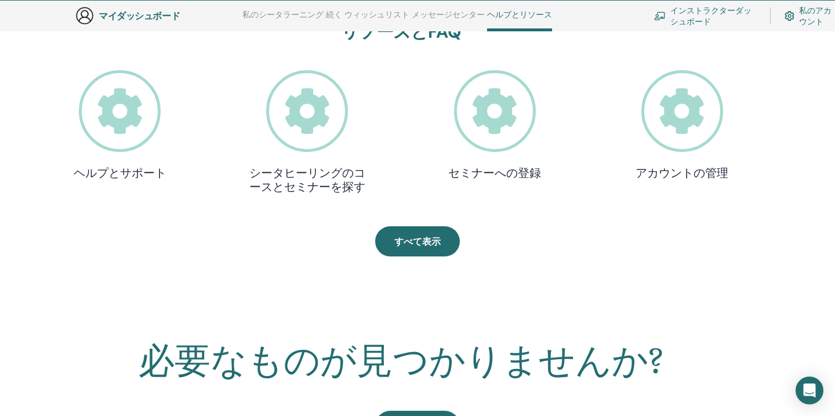
scroll to position [384, 0]
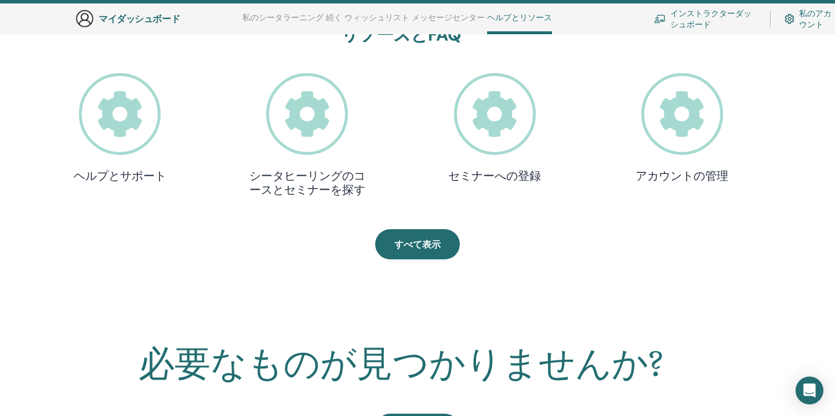
scroll to position [384, 0]
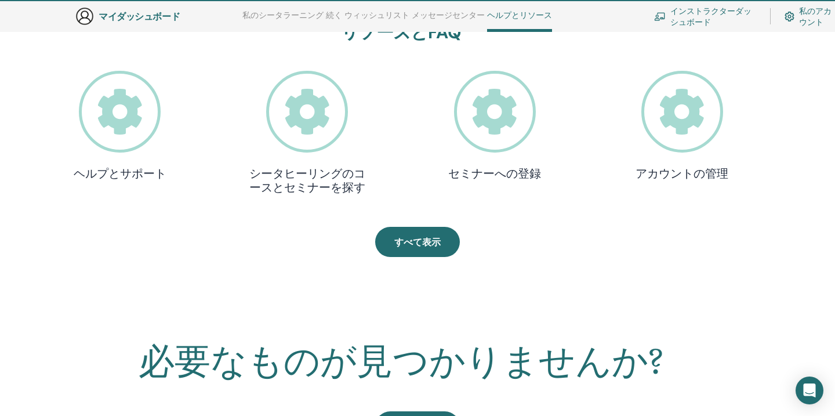
click at [499, 151] on icon at bounding box center [495, 112] width 82 height 82
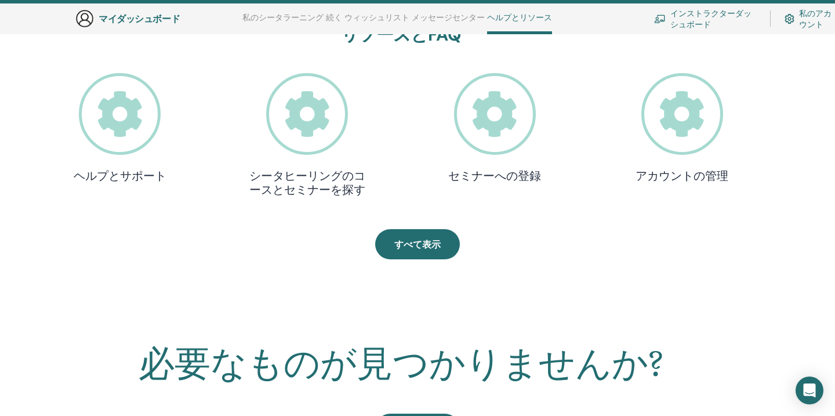
scroll to position [384, 0]
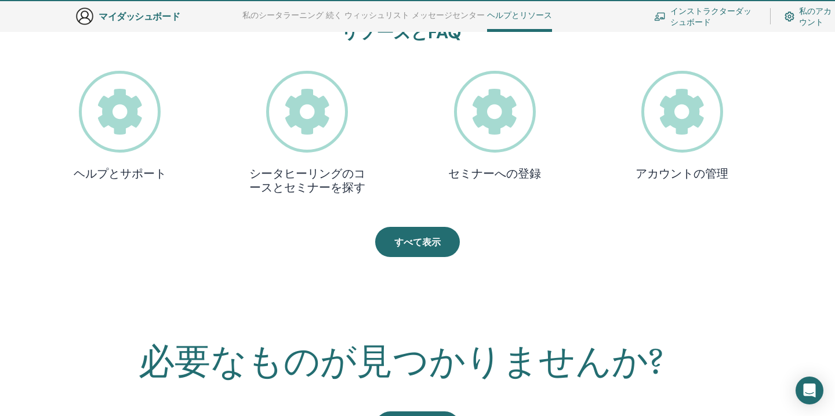
click at [306, 129] on icon at bounding box center [307, 112] width 82 height 82
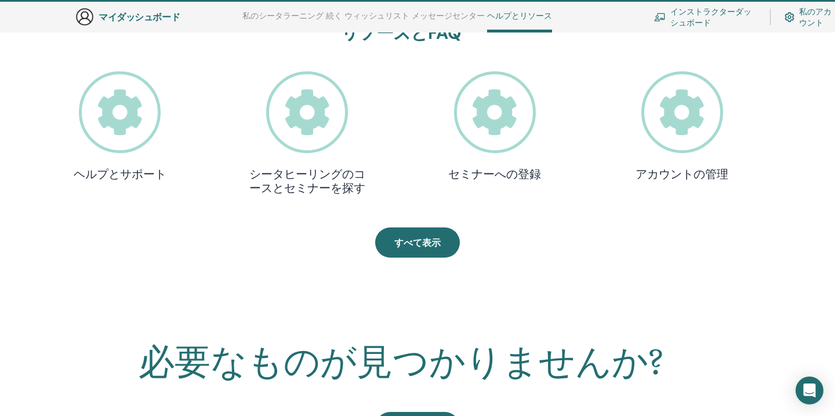
scroll to position [384, 0]
